Goal: Task Accomplishment & Management: Use online tool/utility

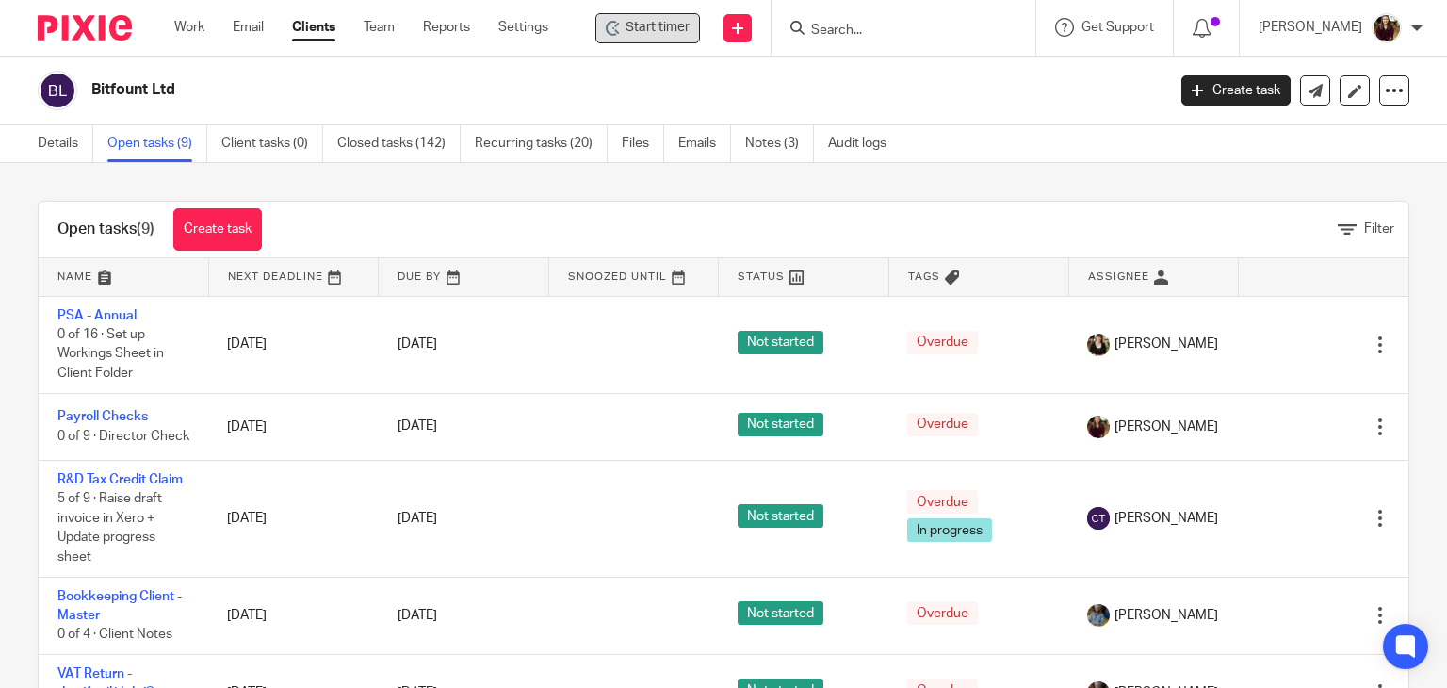
click at [686, 24] on span "Start timer" at bounding box center [658, 28] width 64 height 20
click at [1272, 32] on div at bounding box center [1239, 30] width 330 height 19
click at [644, 24] on span "Stop timer" at bounding box center [656, 28] width 62 height 20
click at [662, 28] on span "Start timer" at bounding box center [658, 28] width 64 height 20
click at [658, 21] on span "Start timer" at bounding box center [658, 28] width 64 height 20
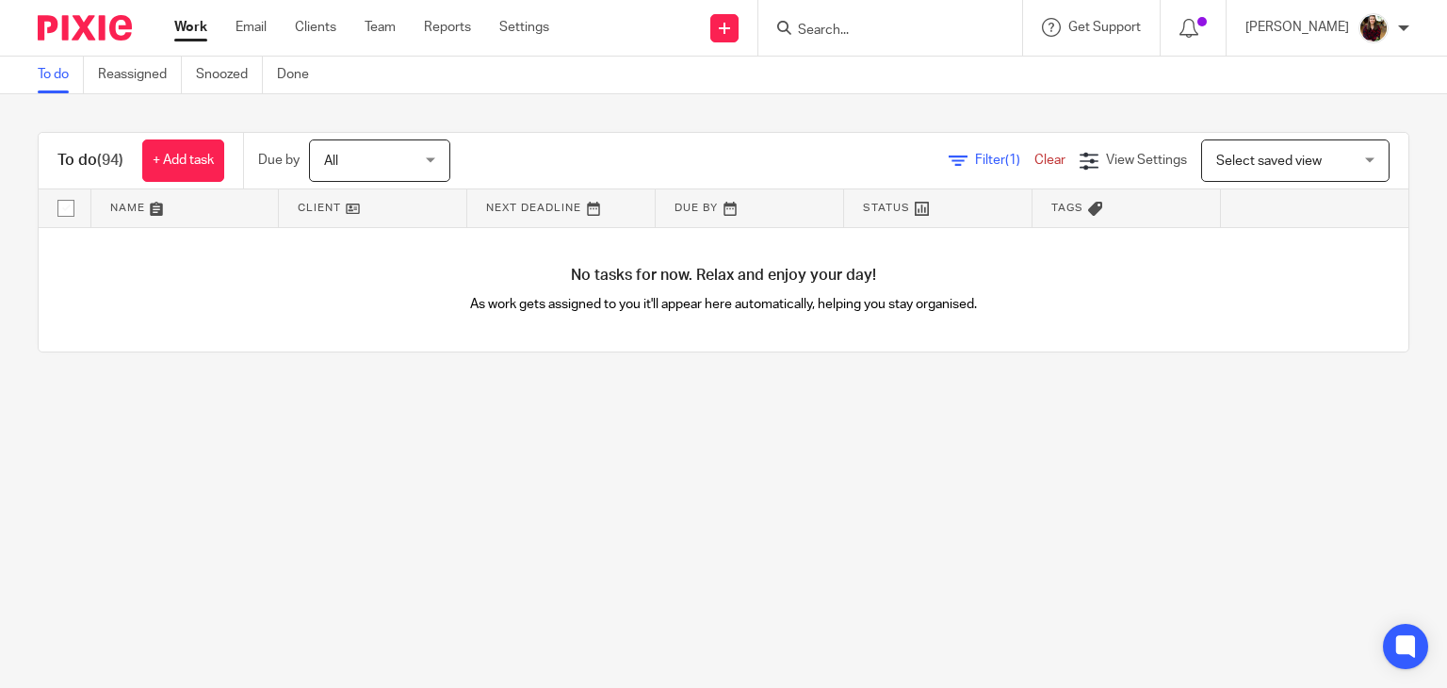
click at [890, 27] on input "Search" at bounding box center [881, 31] width 170 height 17
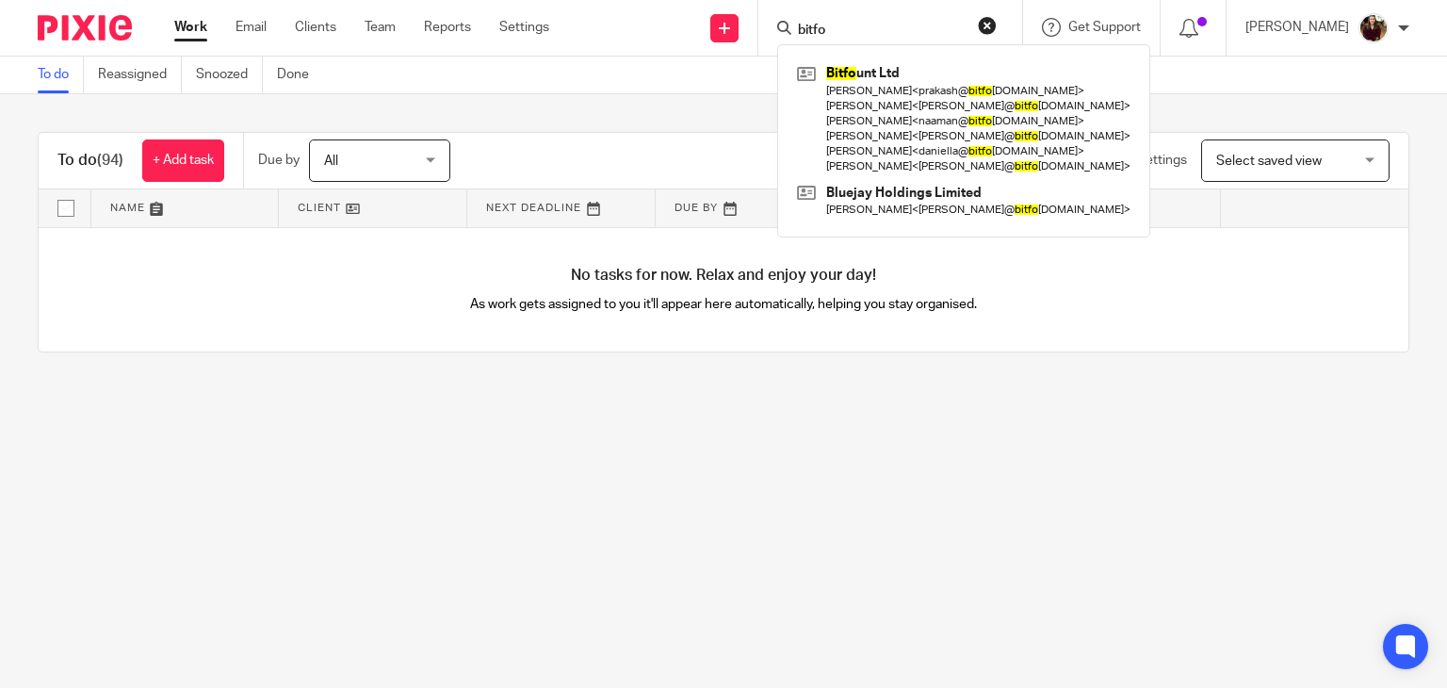
type input "bitfo"
click at [852, 546] on main "To do Reassigned Snoozed Done To do (94) + Add task Due by All All [DATE] [DATE…" at bounding box center [723, 344] width 1447 height 688
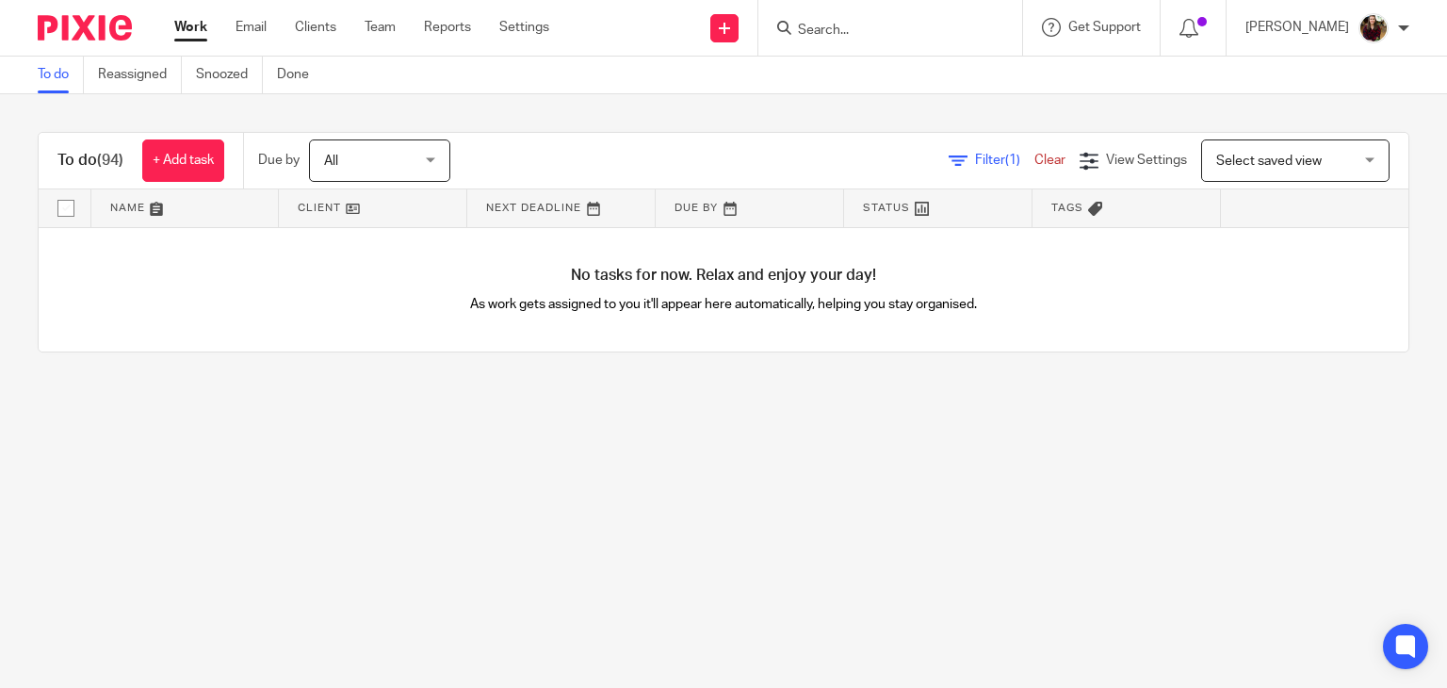
click at [731, 563] on main "To do Reassigned Snoozed Done To do (94) + Add task Due by All All [DATE] [DATE…" at bounding box center [723, 344] width 1447 height 688
click at [871, 34] on input "Search" at bounding box center [881, 31] width 170 height 17
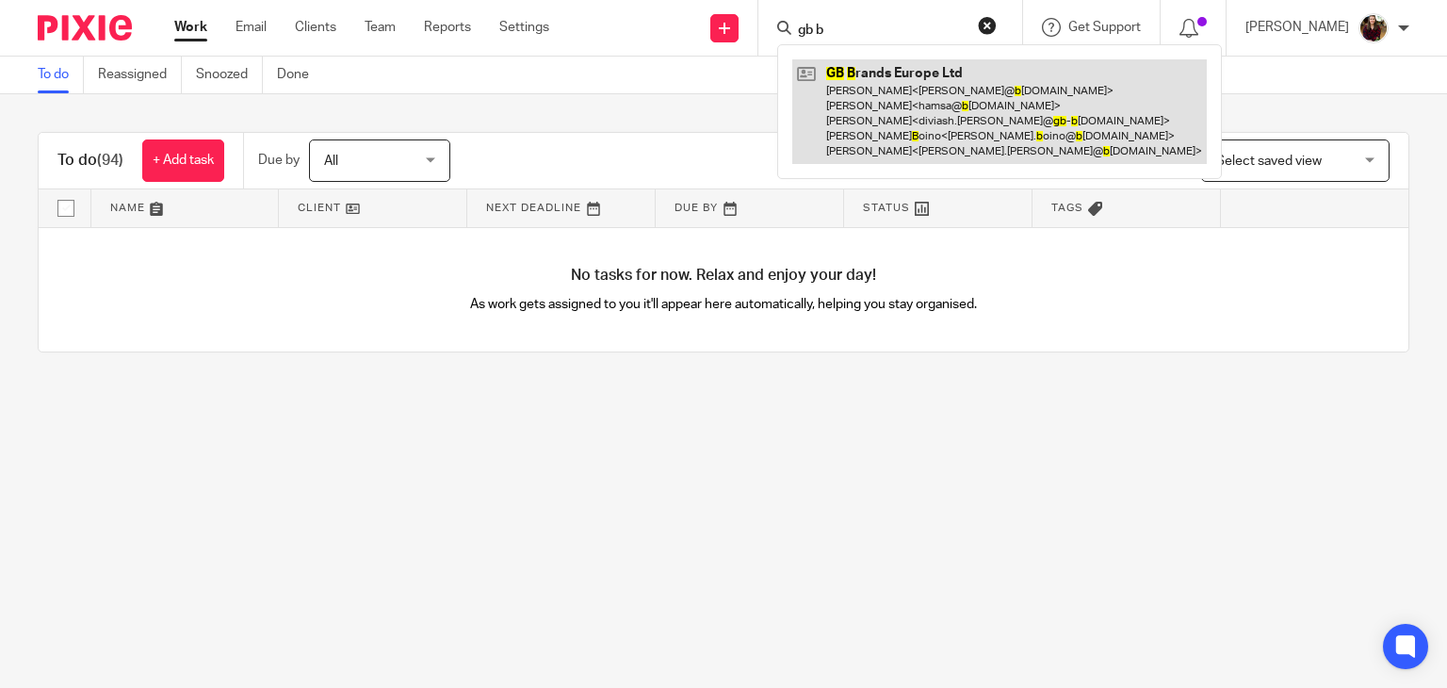
type input "gb b"
click at [882, 78] on link at bounding box center [999, 111] width 415 height 105
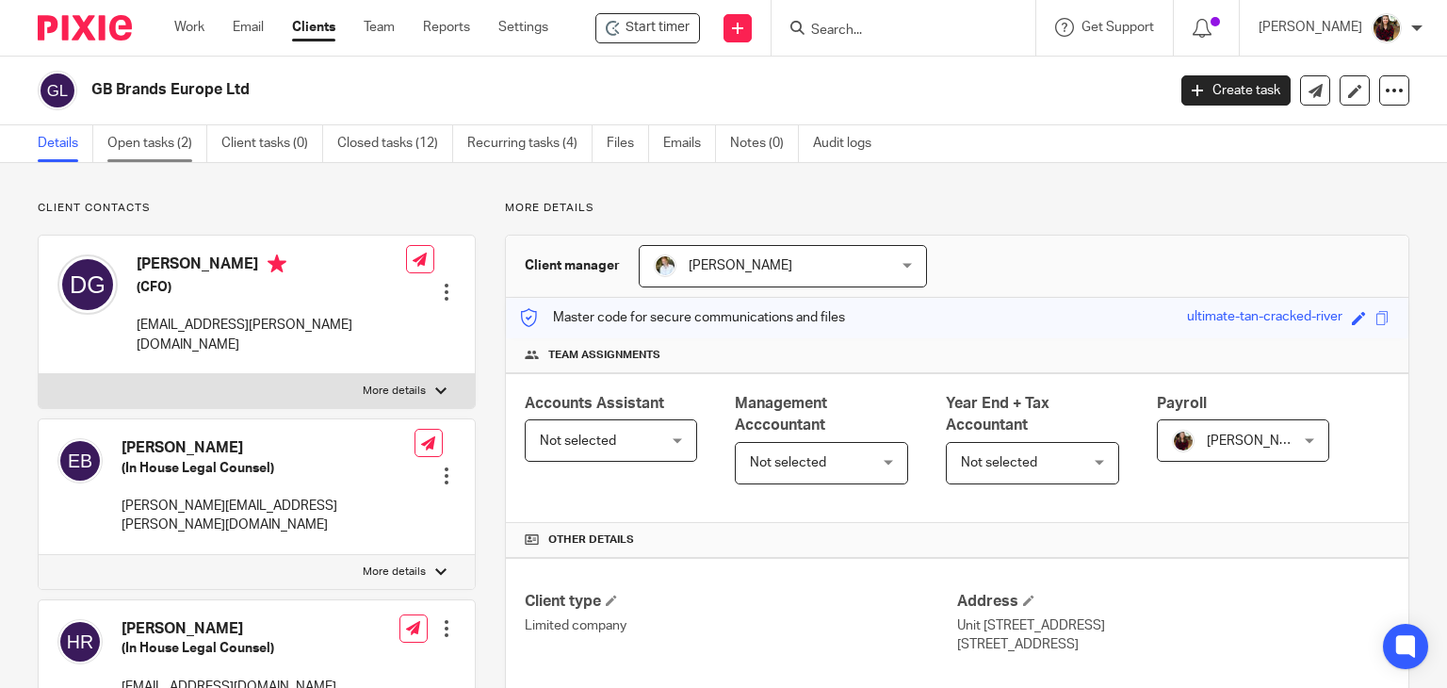
click at [150, 144] on link "Open tasks (2)" at bounding box center [157, 143] width 100 height 37
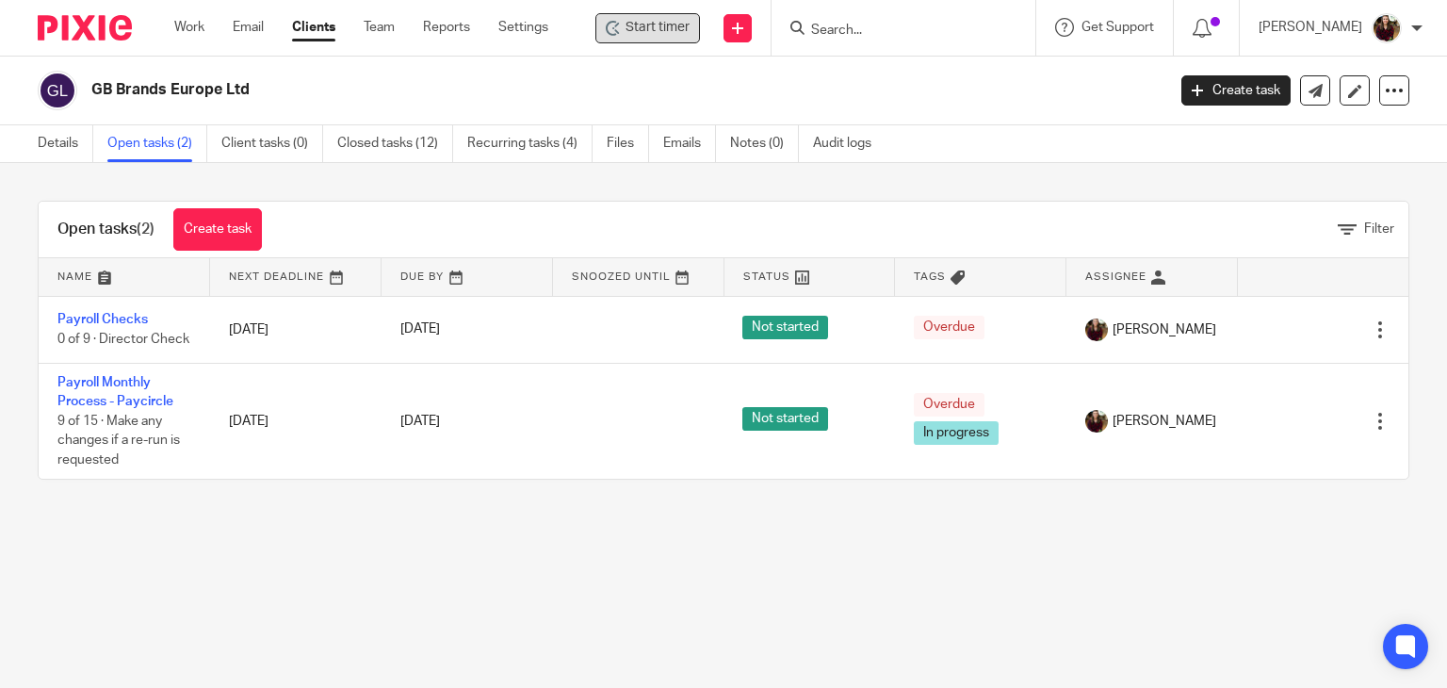
click at [667, 31] on span "Start timer" at bounding box center [658, 28] width 64 height 20
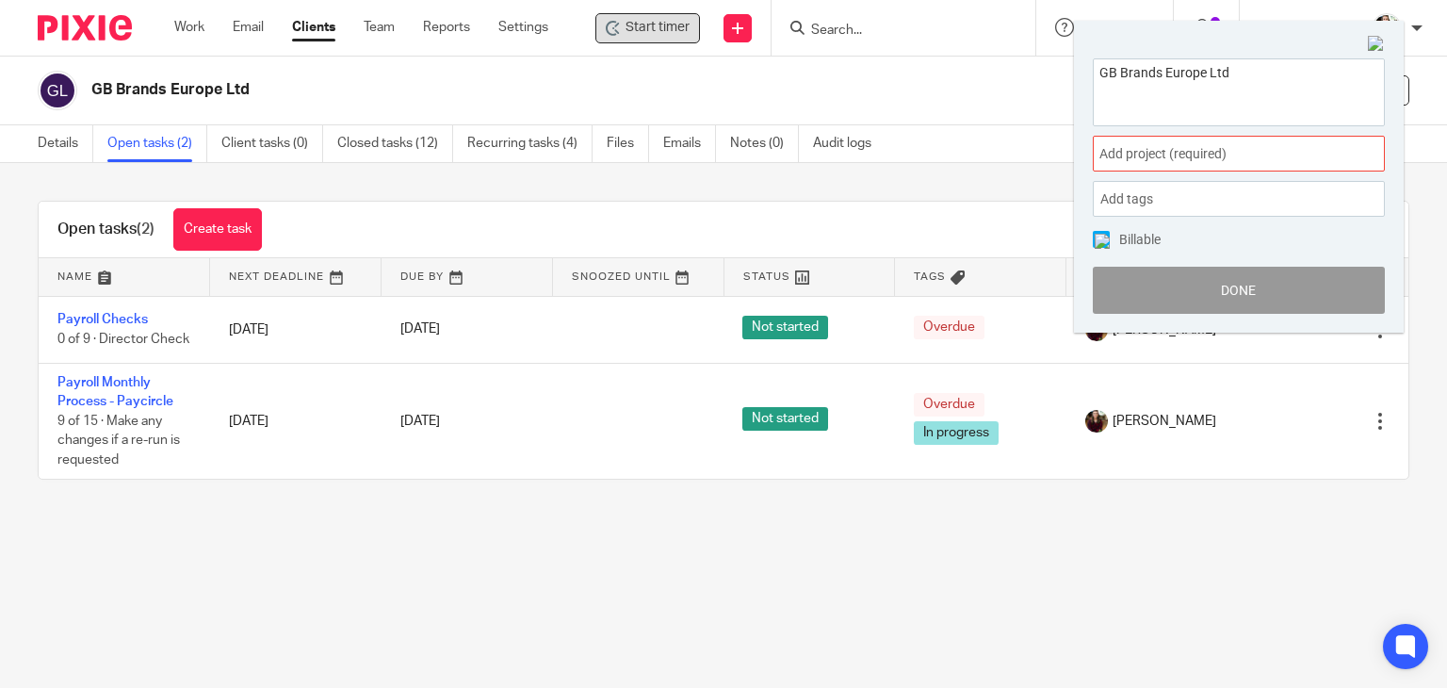
click at [1197, 140] on div "Add project (required) :" at bounding box center [1239, 154] width 292 height 36
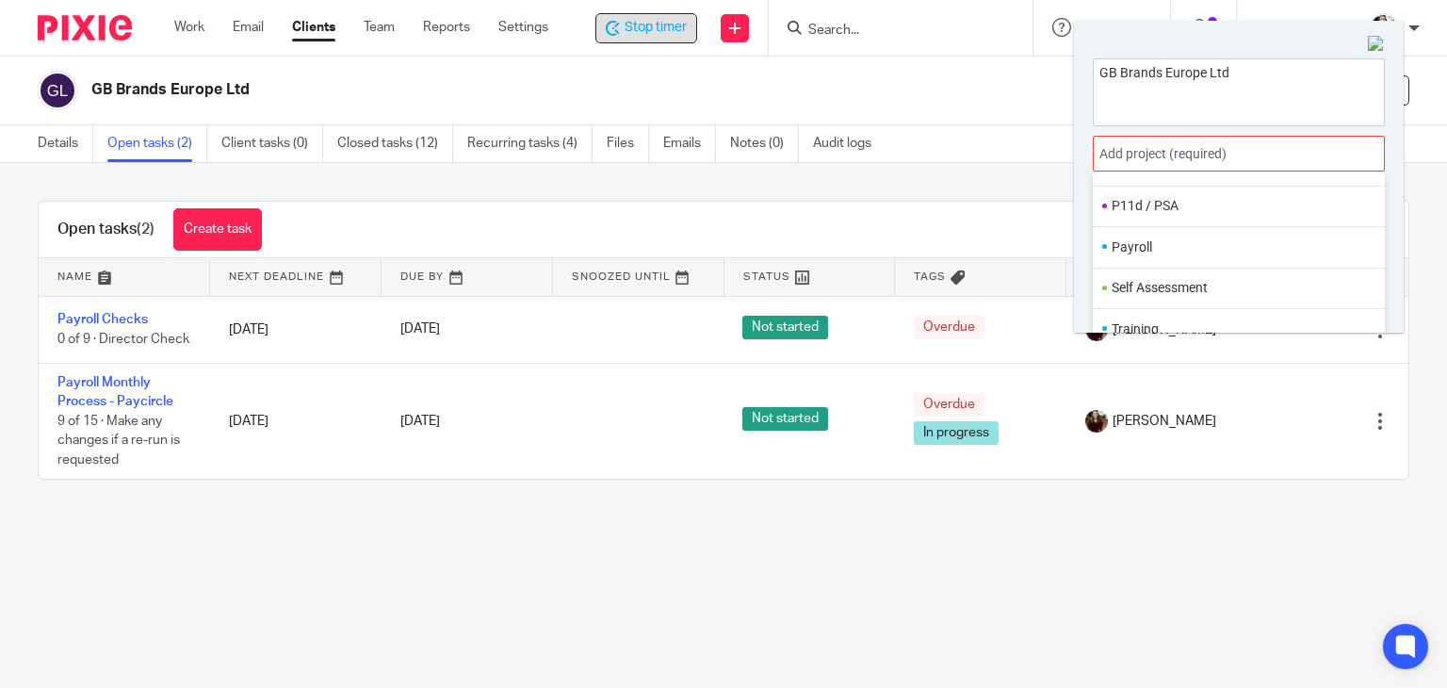
scroll to position [705, 0]
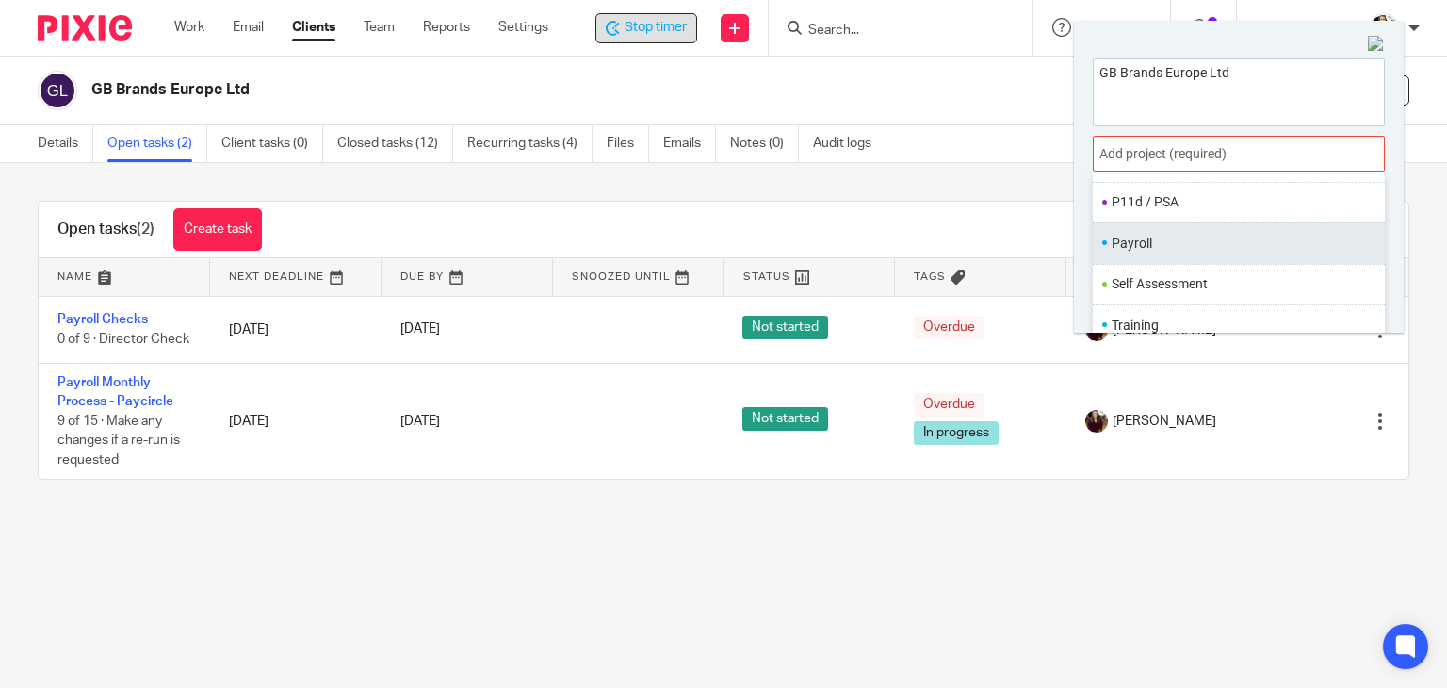
click at [1172, 252] on ul "Payroll" at bounding box center [1239, 242] width 292 height 41
click at [1214, 242] on li "Payroll" at bounding box center [1235, 244] width 246 height 20
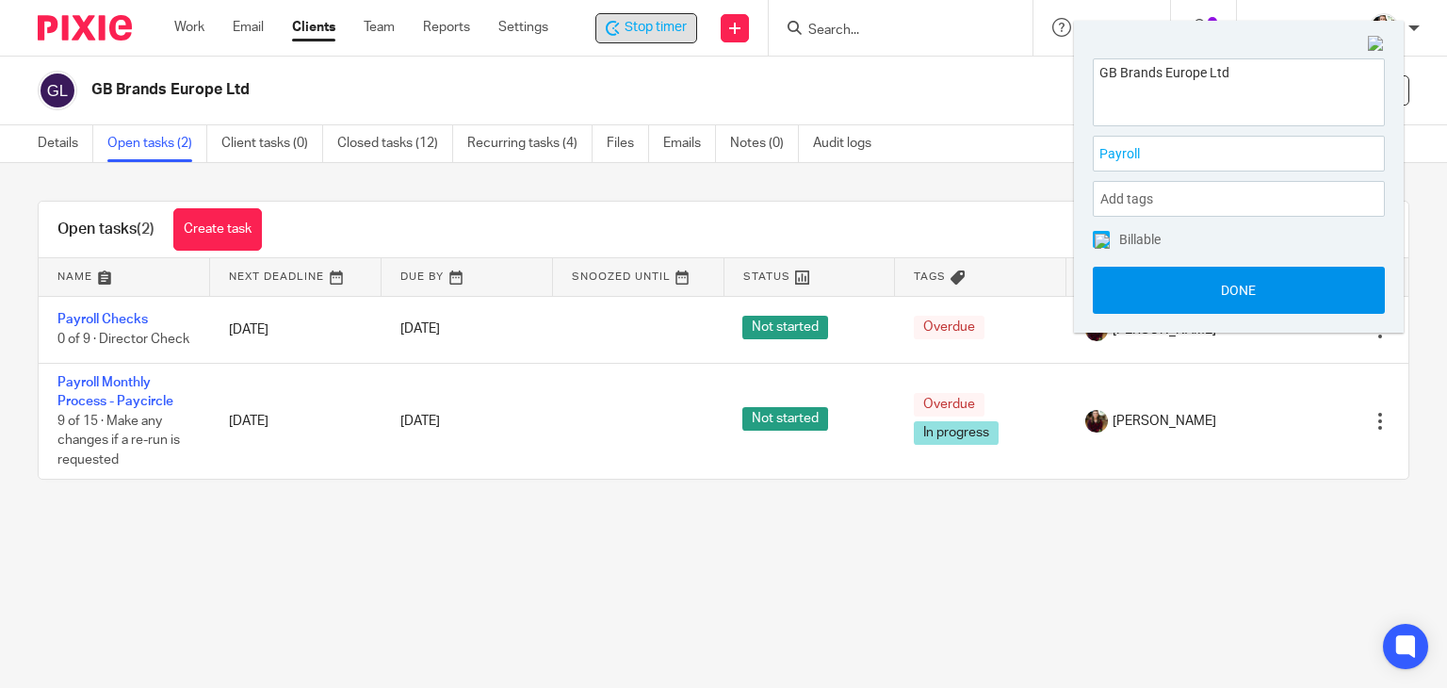
click at [1210, 286] on button "Done" at bounding box center [1239, 290] width 292 height 47
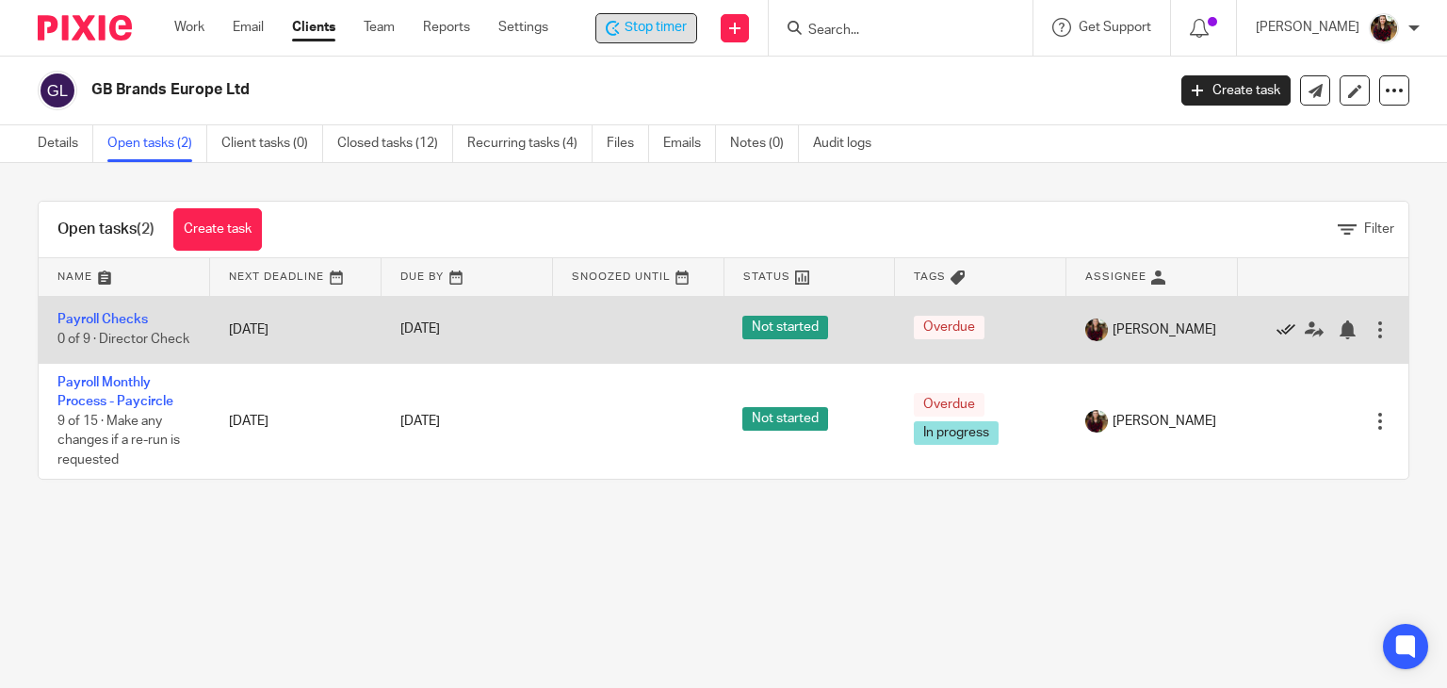
click at [1277, 332] on icon at bounding box center [1286, 329] width 19 height 19
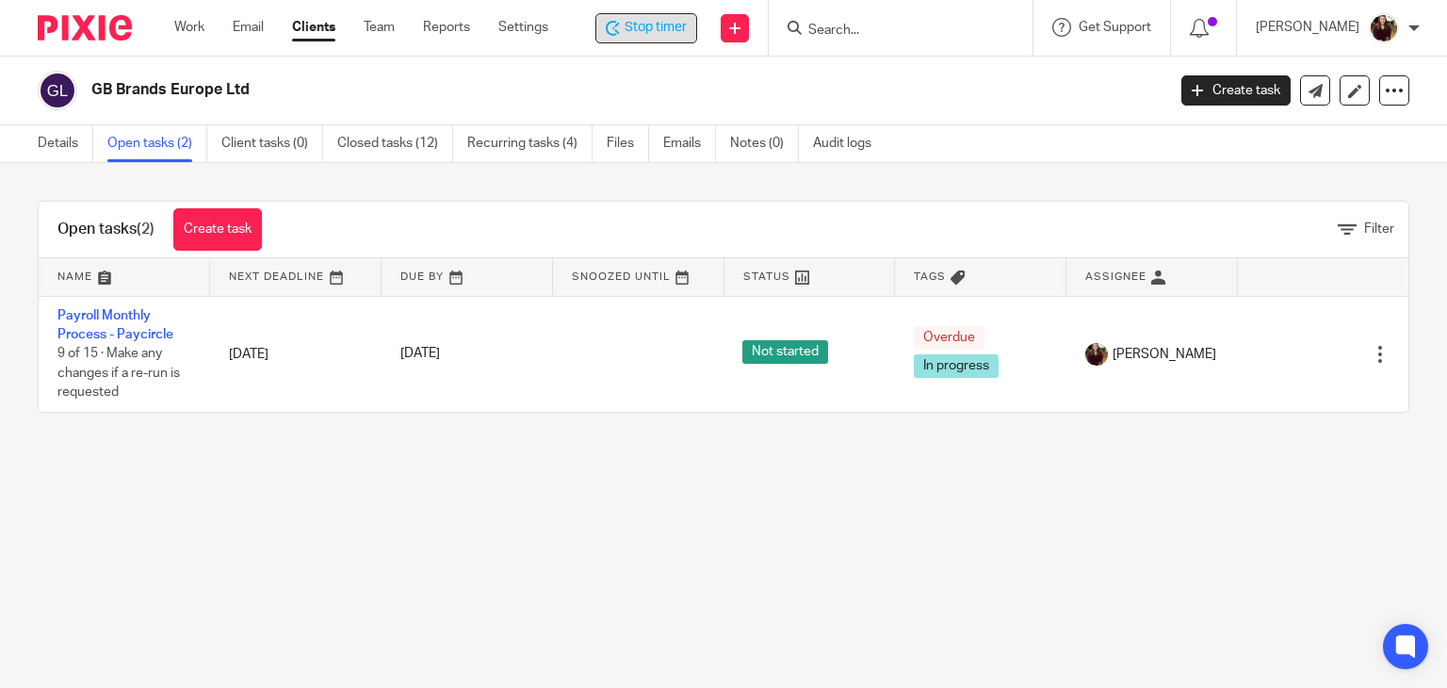
click at [644, 28] on span "Stop timer" at bounding box center [656, 28] width 62 height 20
click at [908, 39] on form at bounding box center [909, 28] width 201 height 24
click at [903, 33] on input "Search" at bounding box center [894, 31] width 170 height 17
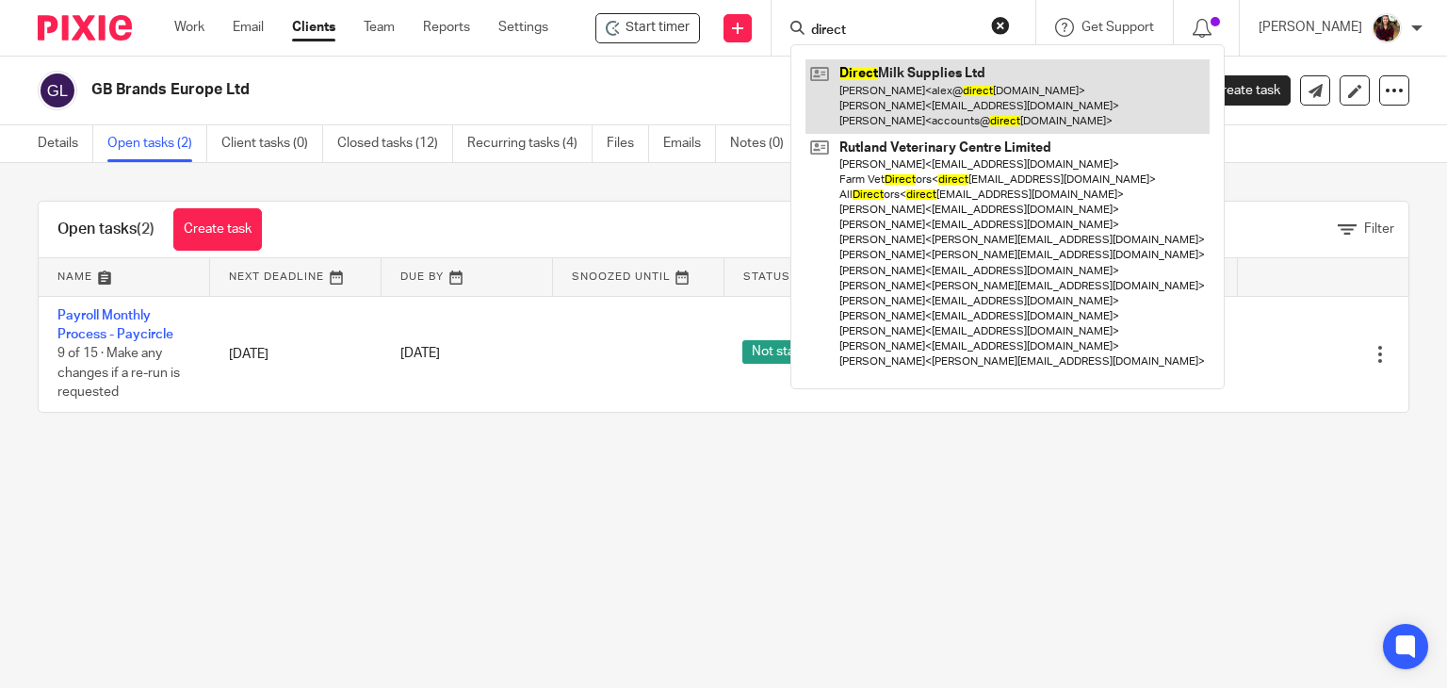
type input "direct"
click at [914, 79] on link at bounding box center [1008, 96] width 404 height 74
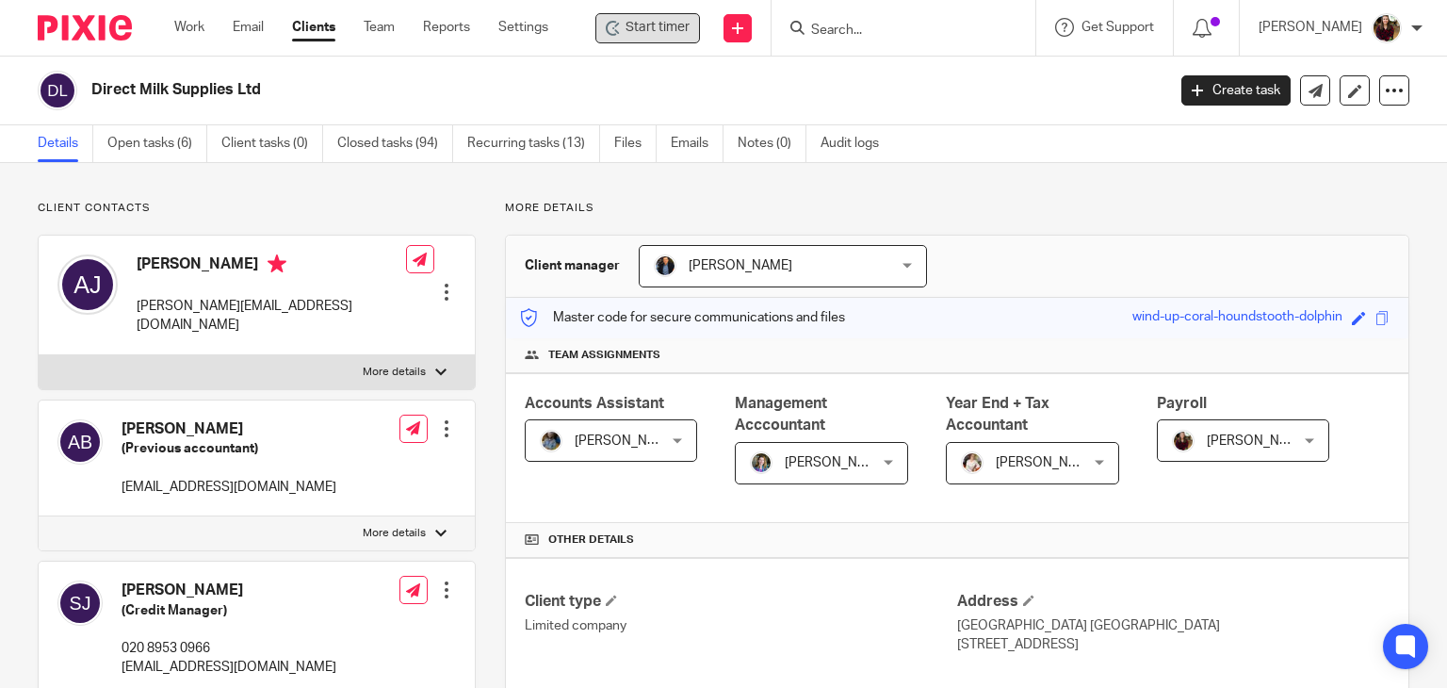
click at [657, 35] on span "Start timer" at bounding box center [658, 28] width 64 height 20
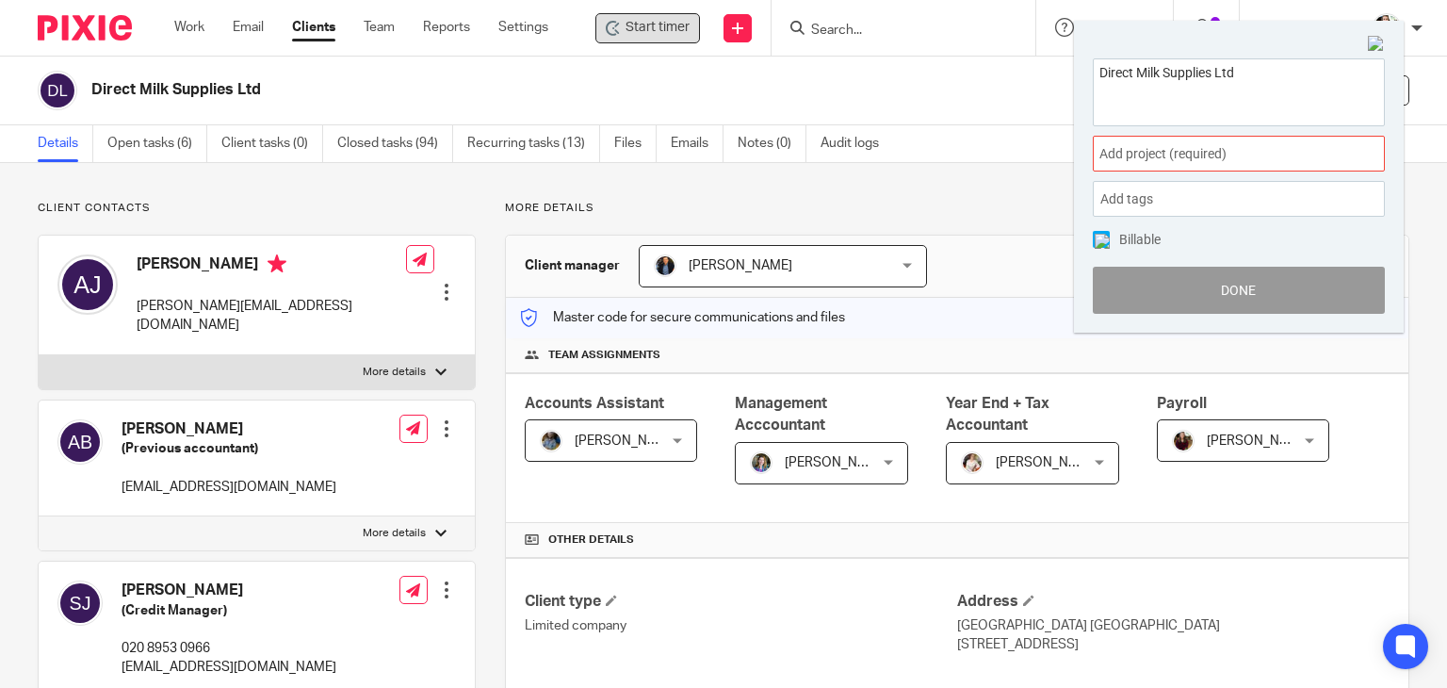
click at [1239, 160] on span "Add project (required) :" at bounding box center [1218, 154] width 237 height 20
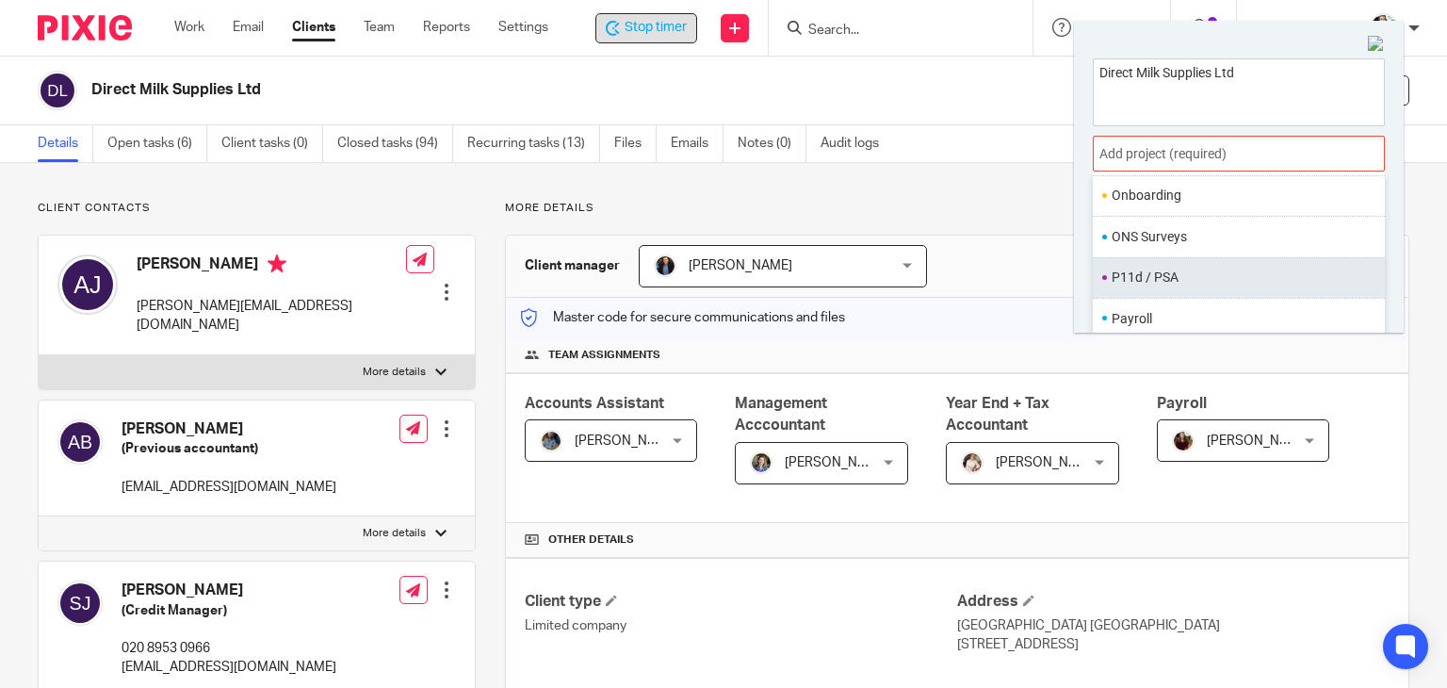
scroll to position [705, 0]
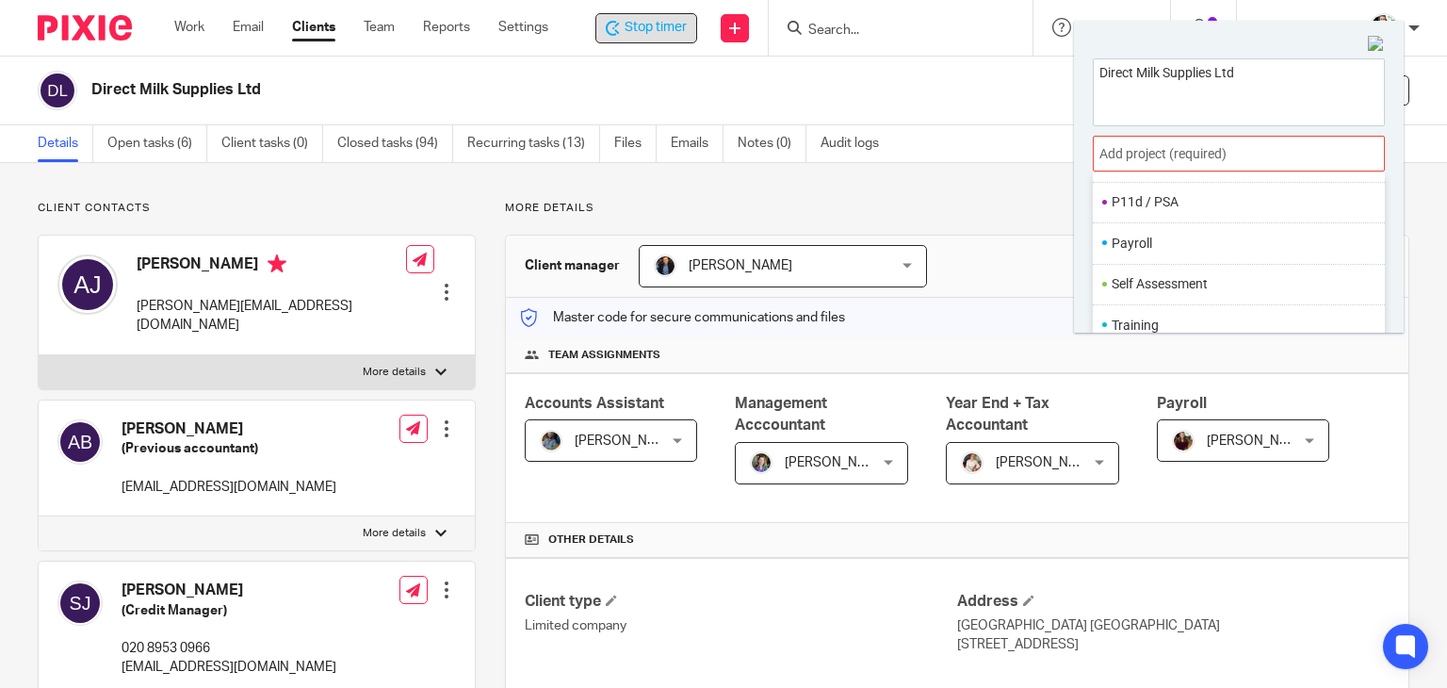
drag, startPoint x: 1147, startPoint y: 240, endPoint x: 1163, endPoint y: 246, distance: 17.0
click at [1147, 239] on li "Payroll" at bounding box center [1235, 244] width 246 height 20
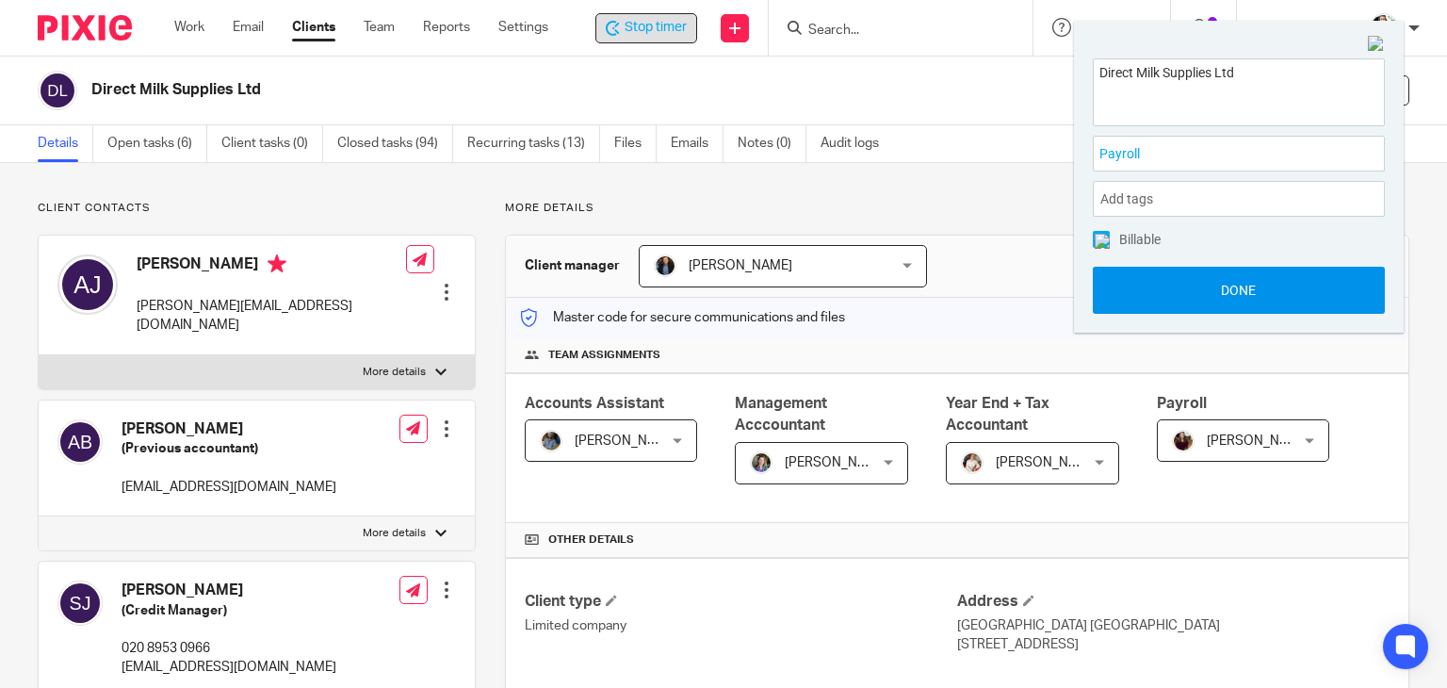
click at [1225, 280] on button "Done" at bounding box center [1239, 290] width 292 height 47
